Goal: Information Seeking & Learning: Find specific fact

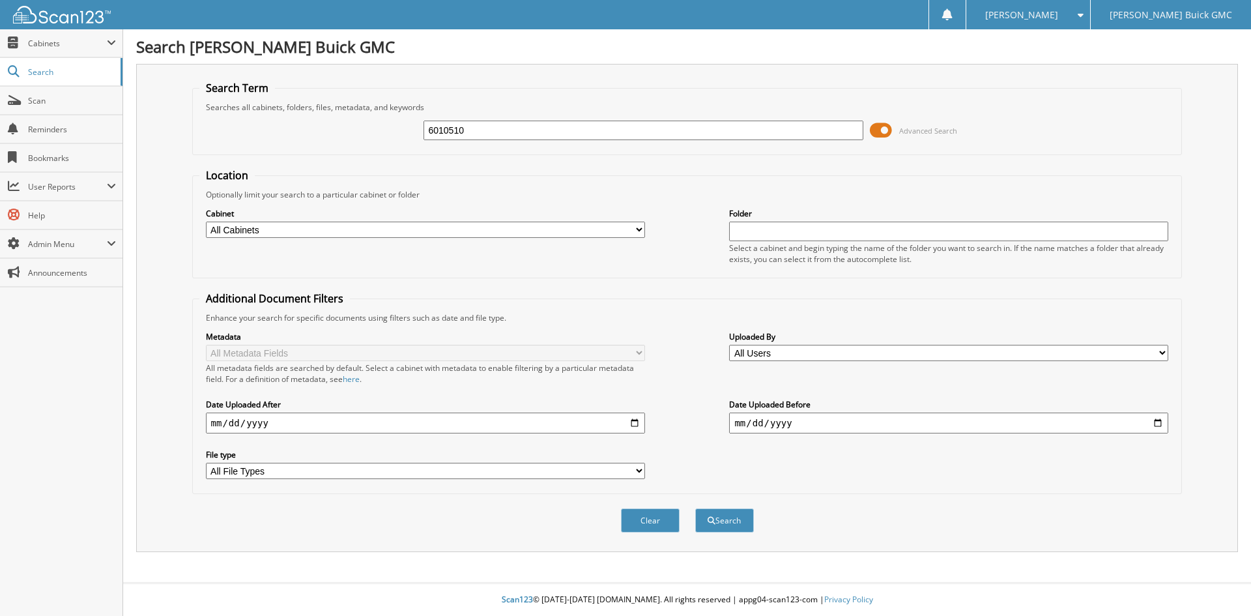
type input "6010510"
click at [695, 508] on button "Search" at bounding box center [724, 520] width 59 height 24
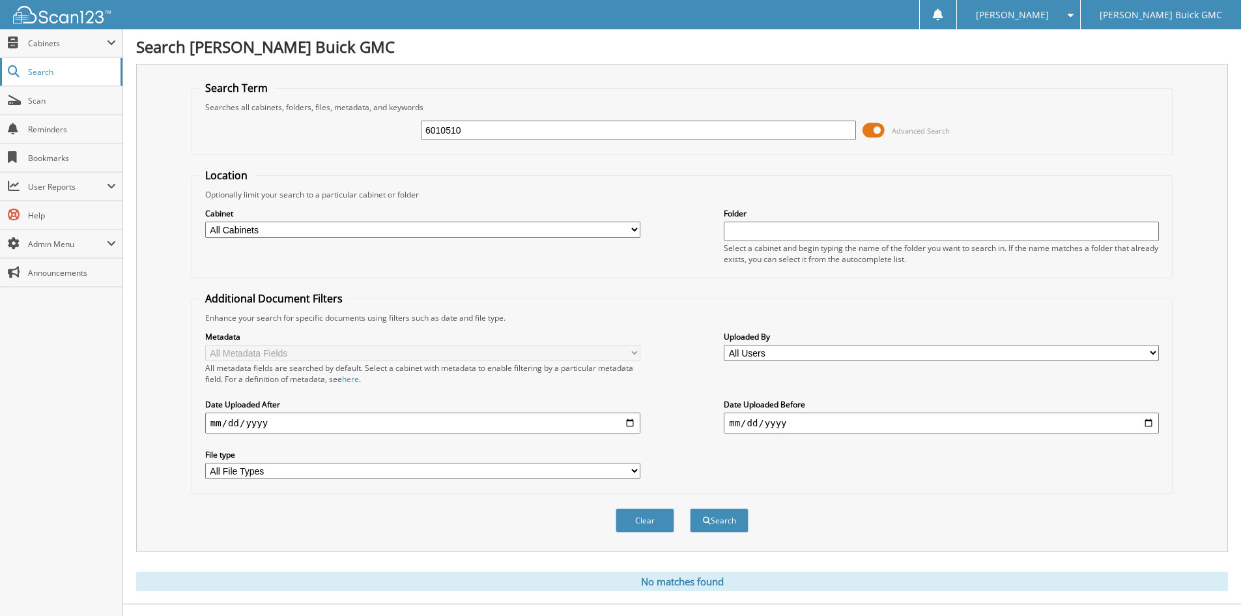
click at [44, 72] on span "Search" at bounding box center [71, 71] width 86 height 11
